Goal: Information Seeking & Learning: Find specific fact

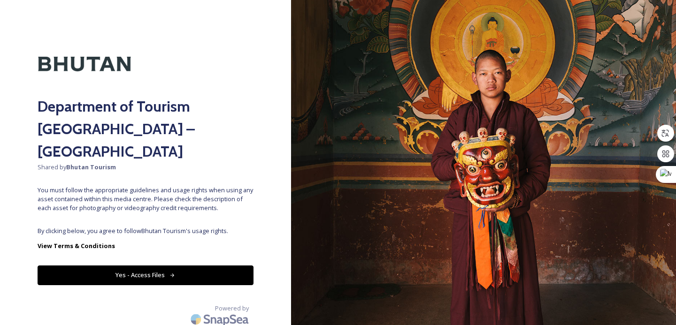
click at [120, 266] on button "Yes - Access Files" at bounding box center [146, 275] width 216 height 19
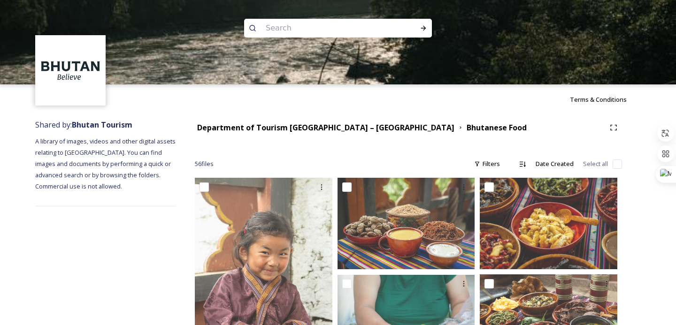
click at [311, 28] on input at bounding box center [325, 28] width 129 height 21
click at [342, 127] on div at bounding box center [338, 126] width 676 height 84
click at [342, 130] on div at bounding box center [338, 126] width 676 height 84
click at [351, 129] on div at bounding box center [338, 126] width 676 height 84
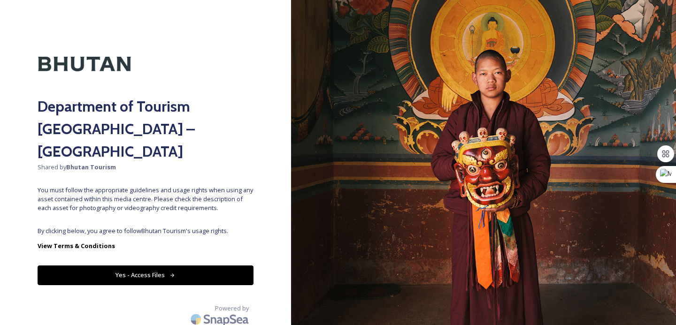
click at [153, 266] on button "Yes - Access Files" at bounding box center [146, 275] width 216 height 19
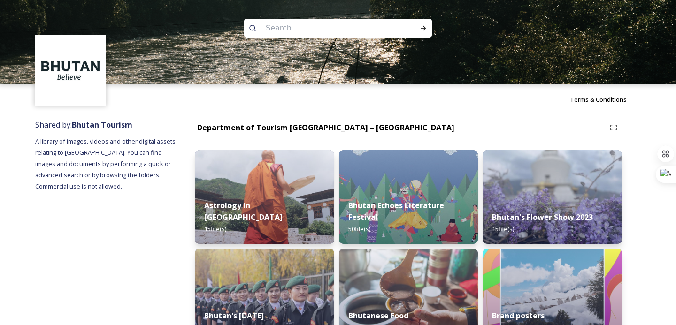
click at [310, 32] on input at bounding box center [325, 28] width 129 height 21
paste input "khewang lhakhang"
type input "khewang lhakhang"
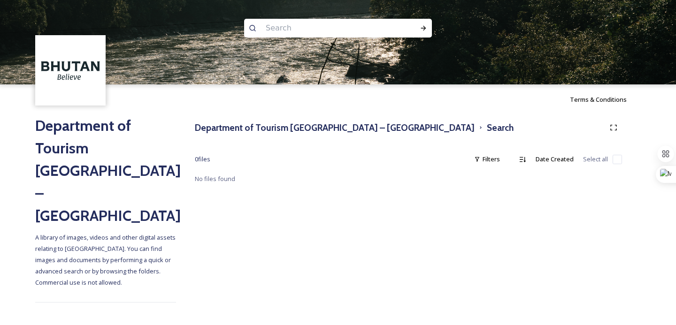
click at [290, 30] on input at bounding box center [325, 28] width 129 height 21
paste input "khewang lhakhang"
type input "khewang lhakhang"
